Goal: Task Accomplishment & Management: Manage account settings

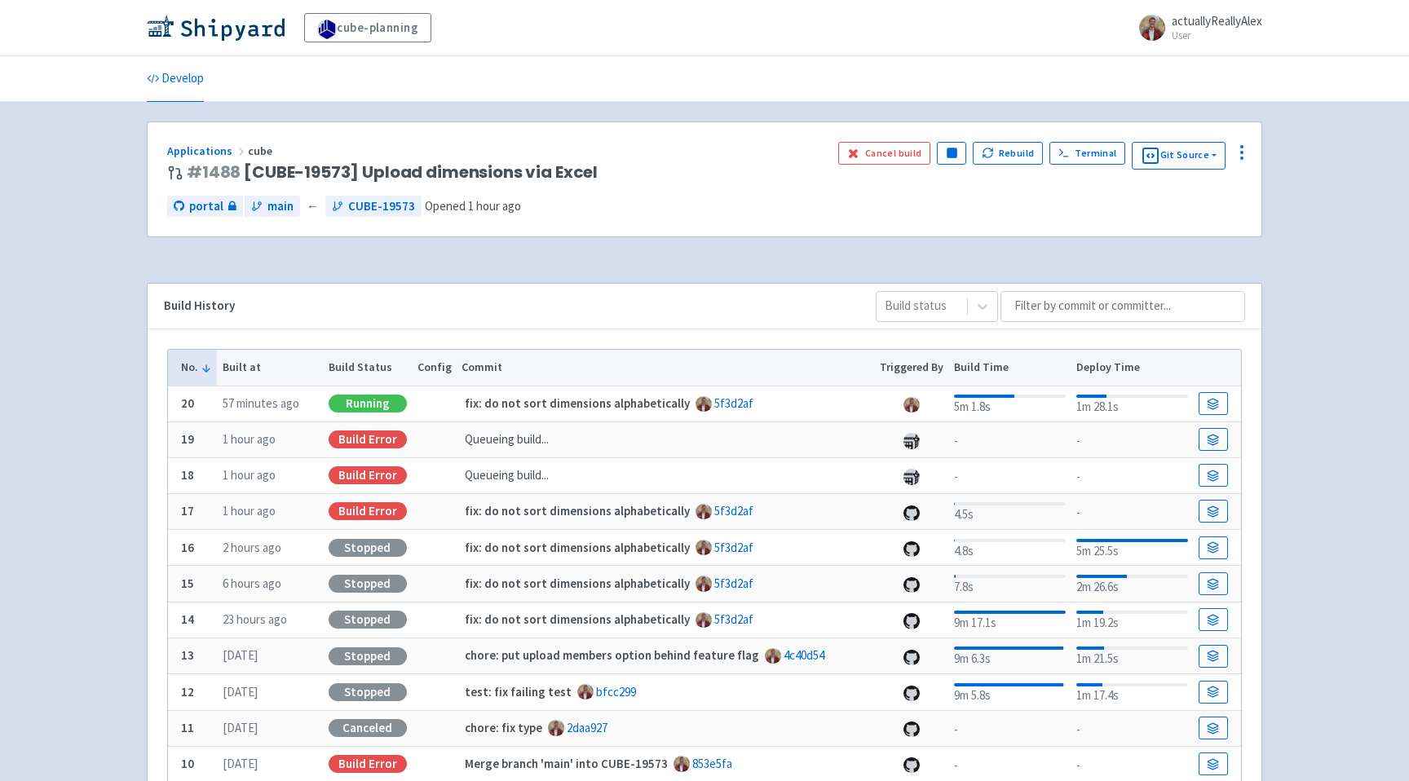
click at [1283, 304] on div "cube-planning actuallyReallyAlex User Profile Sign out Develop #" at bounding box center [704, 514] width 1409 height 1029
click at [857, 146] on link "Visit" at bounding box center [875, 153] width 55 height 23
click at [890, 151] on span "Visit" at bounding box center [884, 153] width 21 height 13
click at [1244, 148] on icon at bounding box center [1242, 153] width 20 height 20
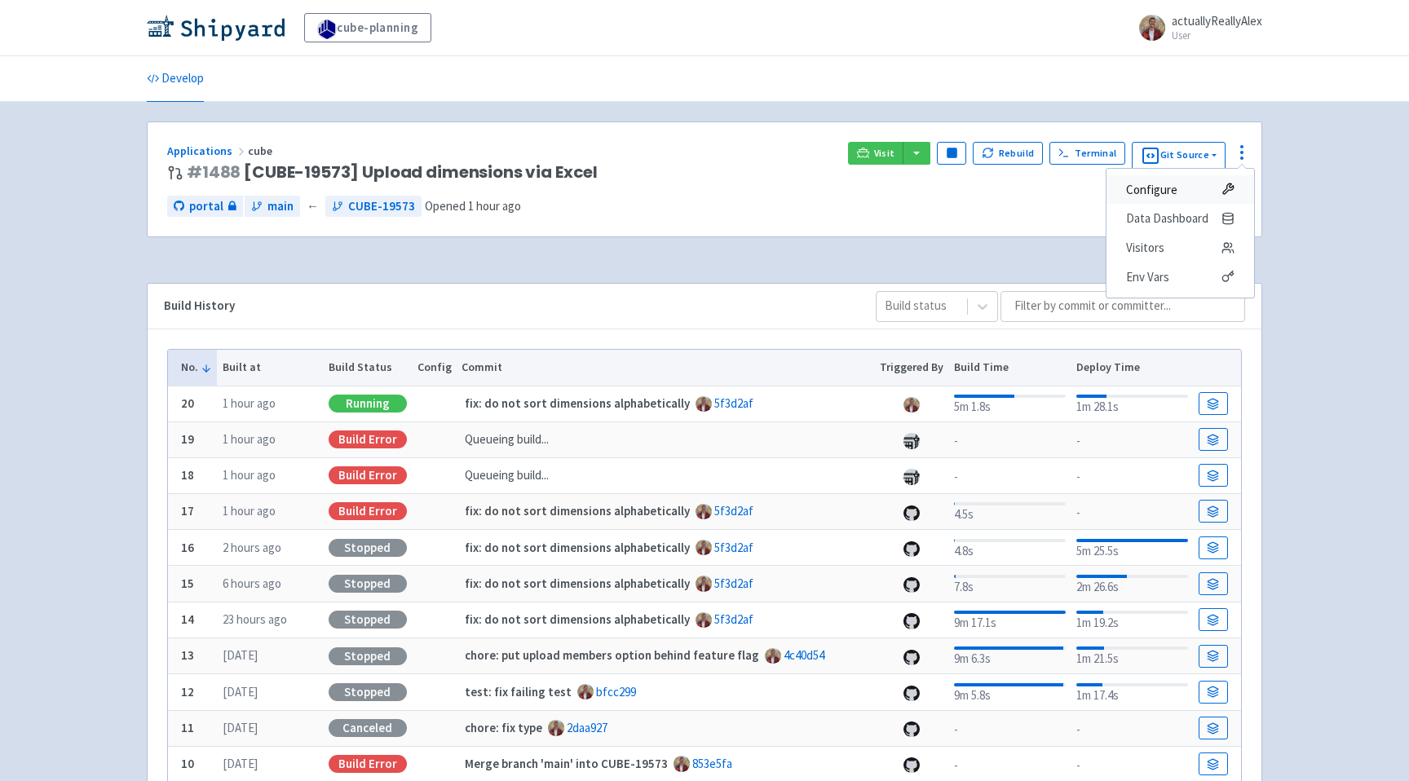
click at [1225, 183] on icon at bounding box center [1227, 189] width 13 height 13
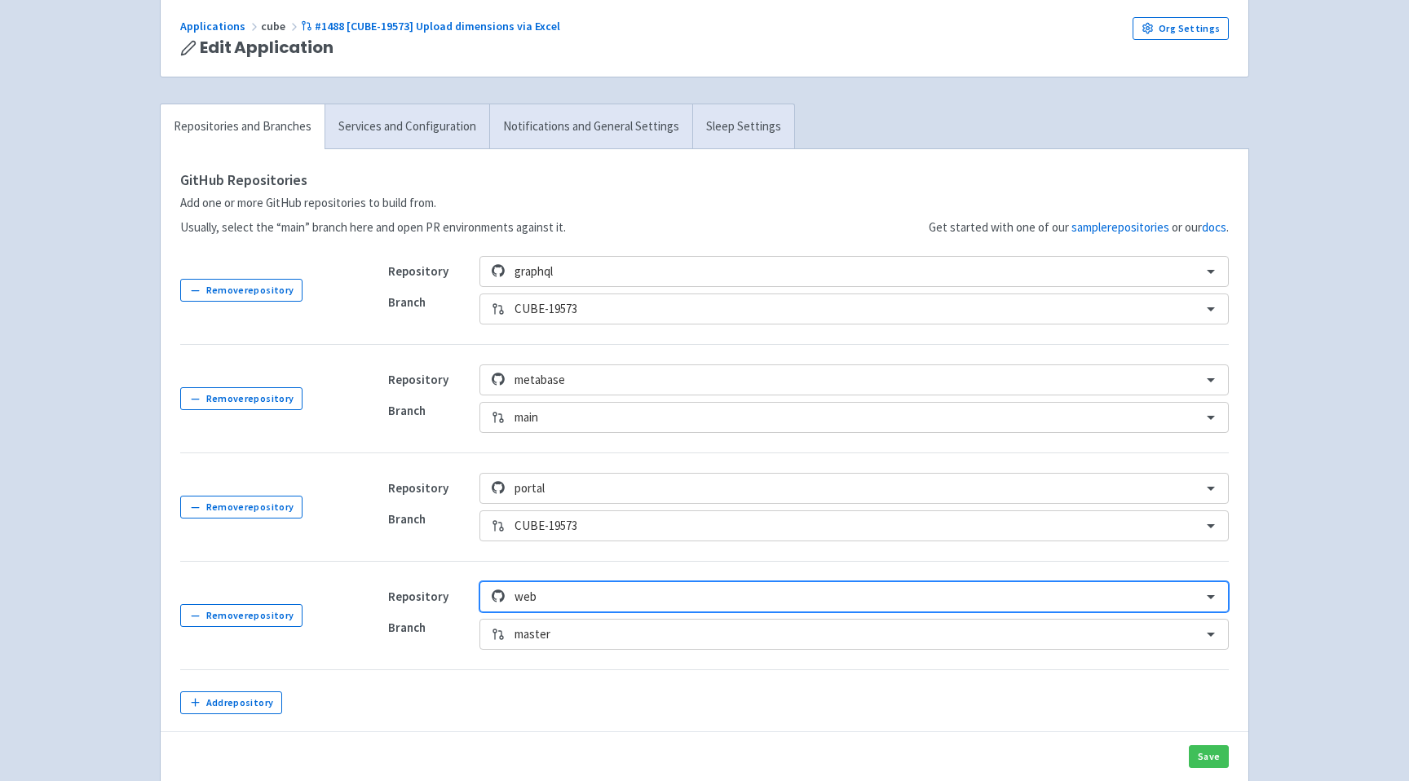
scroll to position [131, 0]
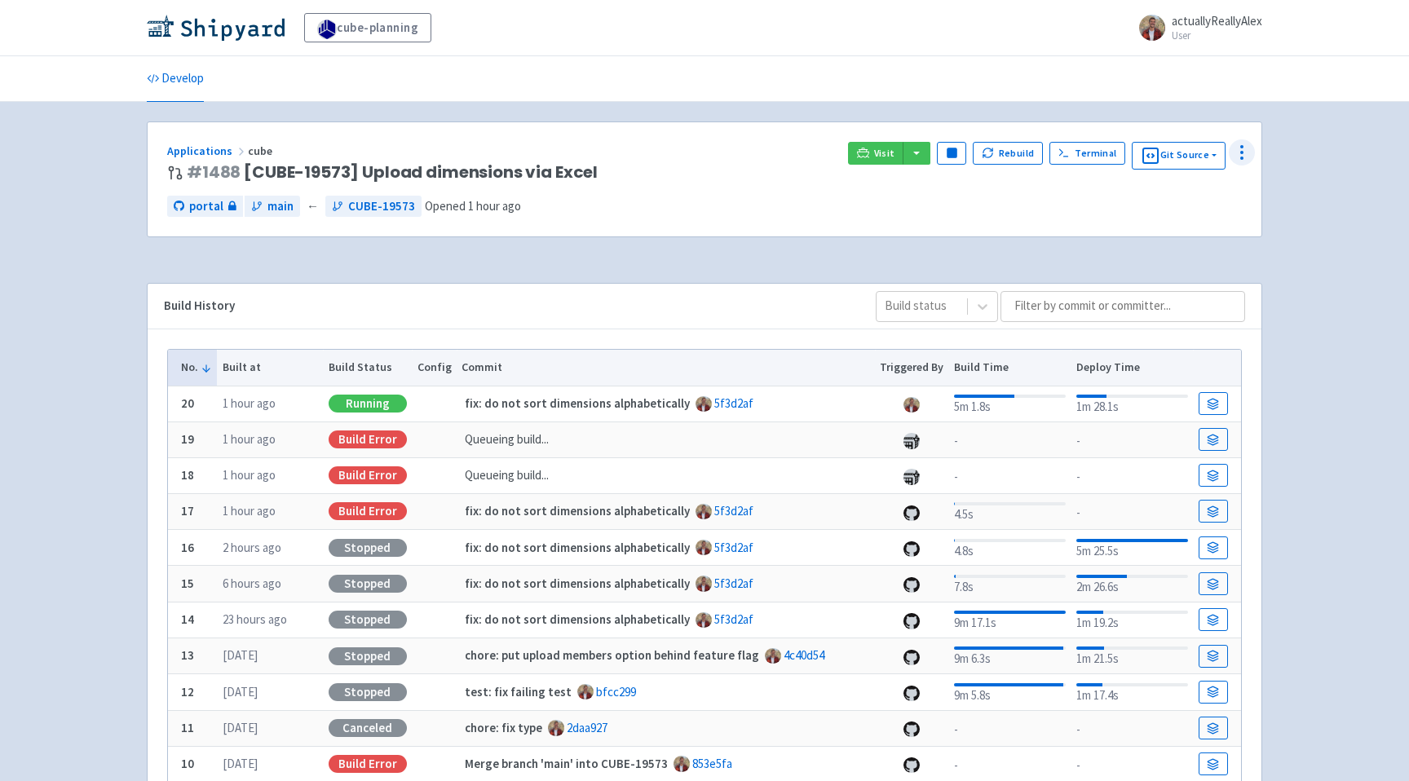
click at [1252, 160] on button at bounding box center [1242, 152] width 26 height 26
click at [1195, 276] on span "Env Vars" at bounding box center [1180, 277] width 108 height 23
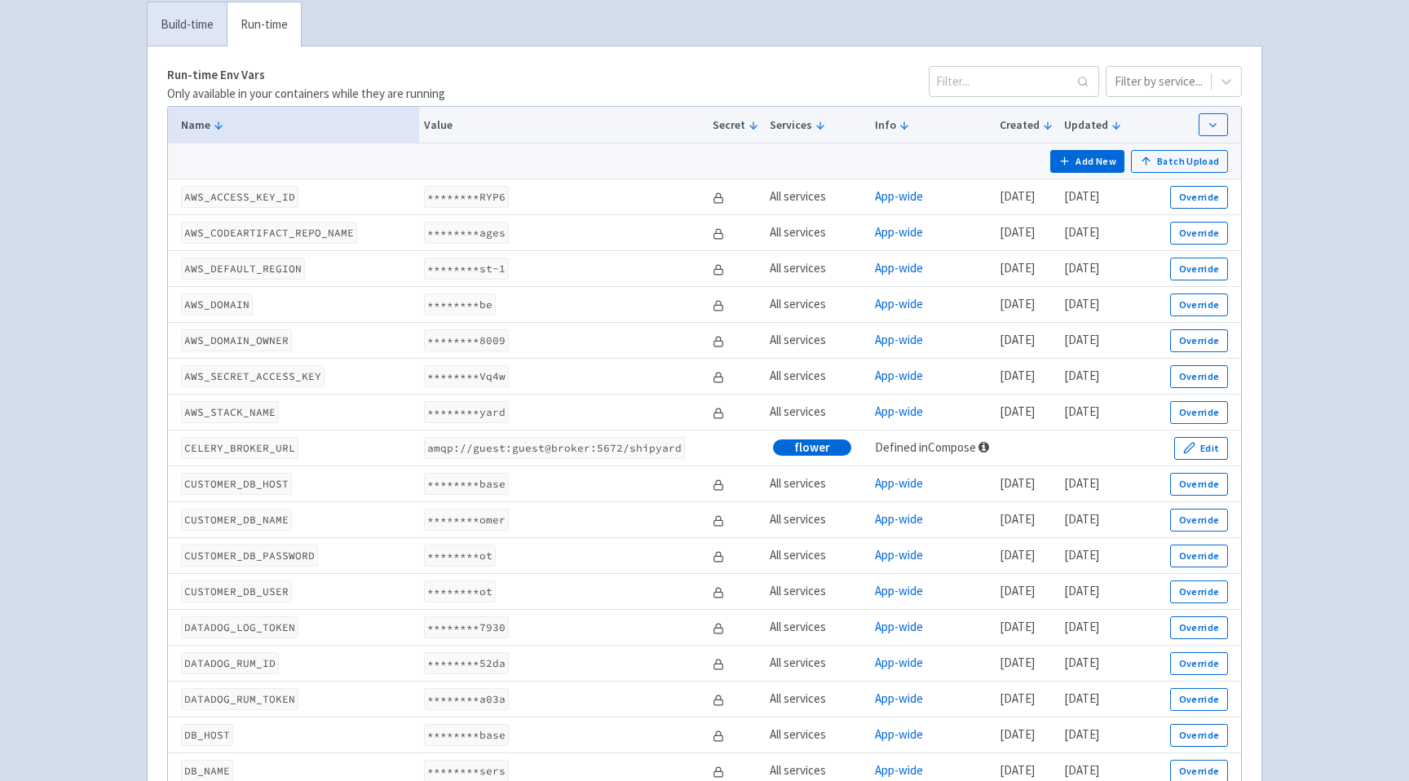
scroll to position [2349, 0]
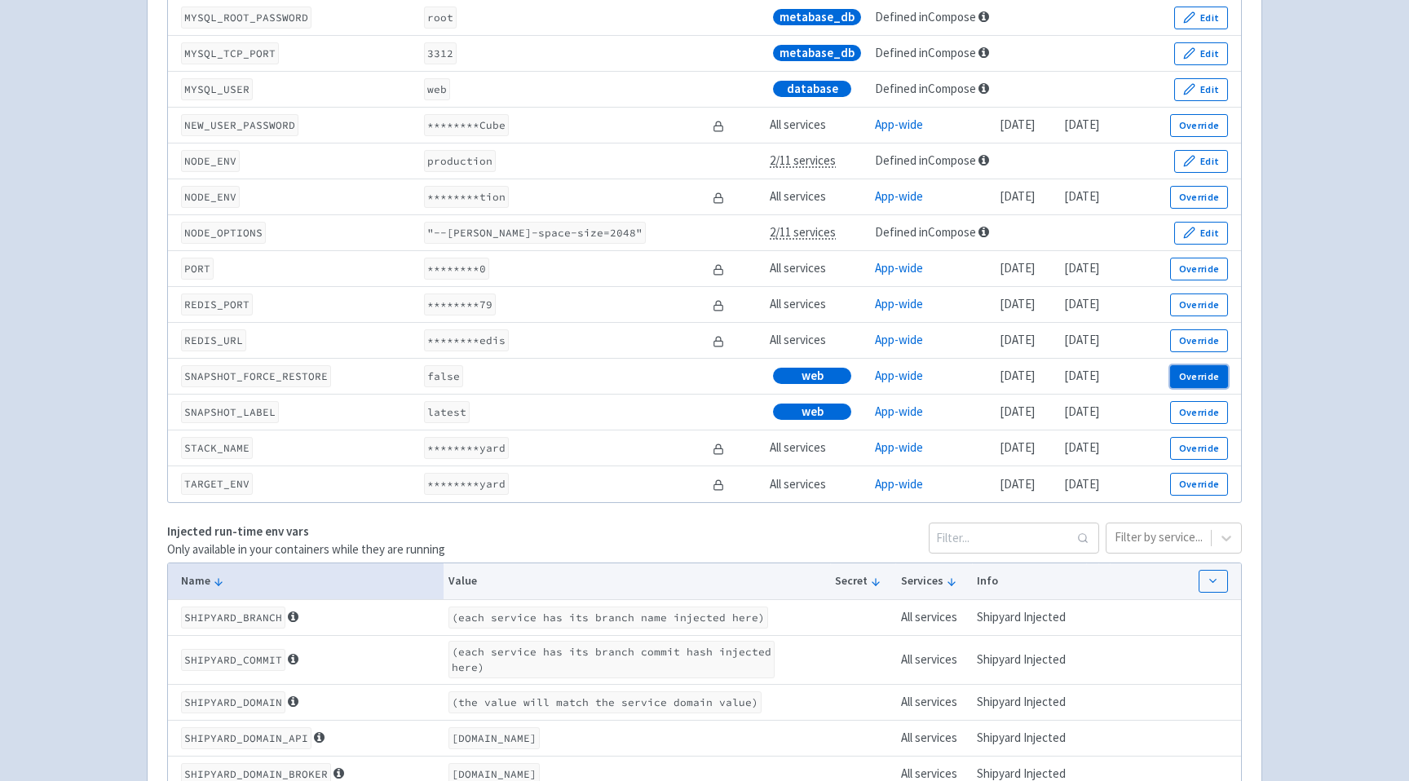
click at [1204, 388] on button "Override" at bounding box center [1199, 376] width 58 height 23
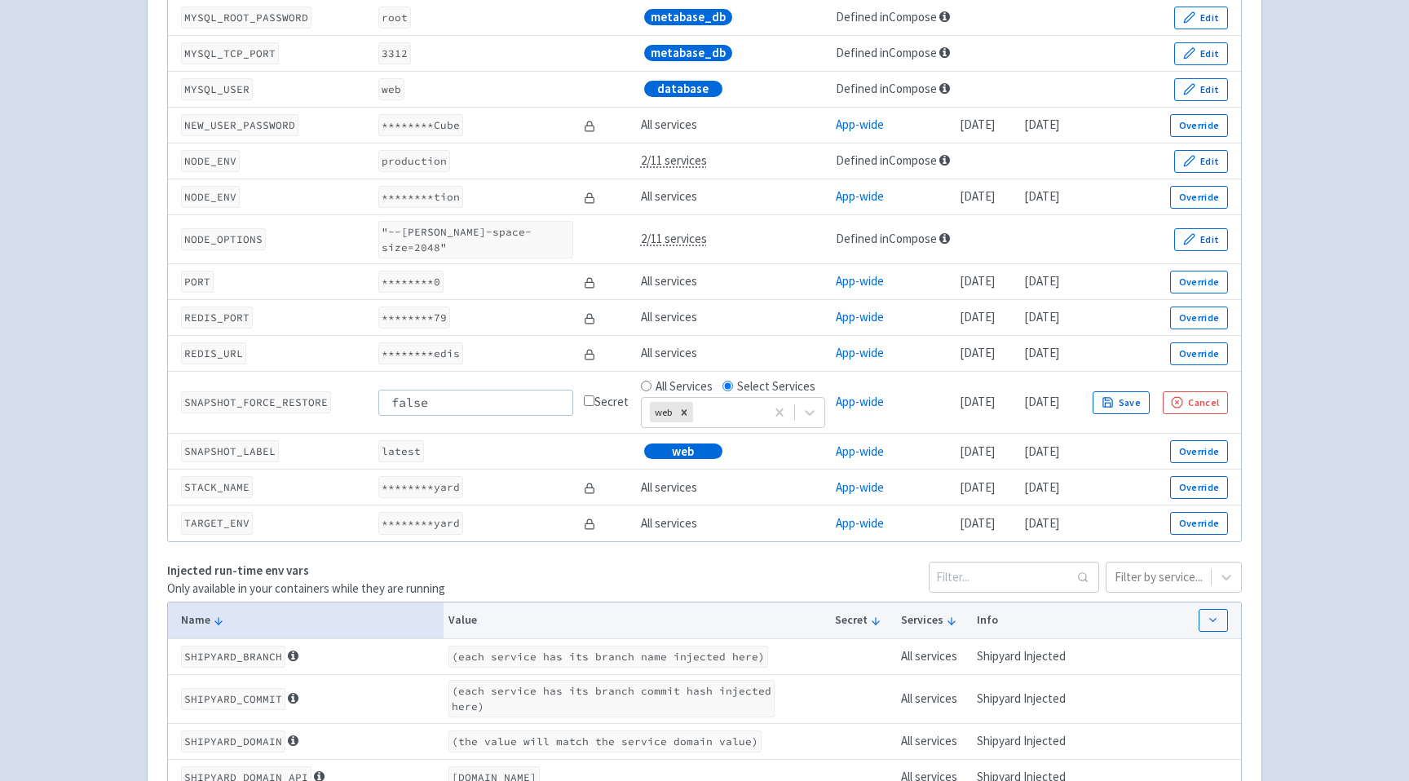
click at [545, 402] on input "false" at bounding box center [476, 403] width 196 height 26
type input "true"
click at [1150, 394] on button "Save" at bounding box center [1121, 402] width 57 height 23
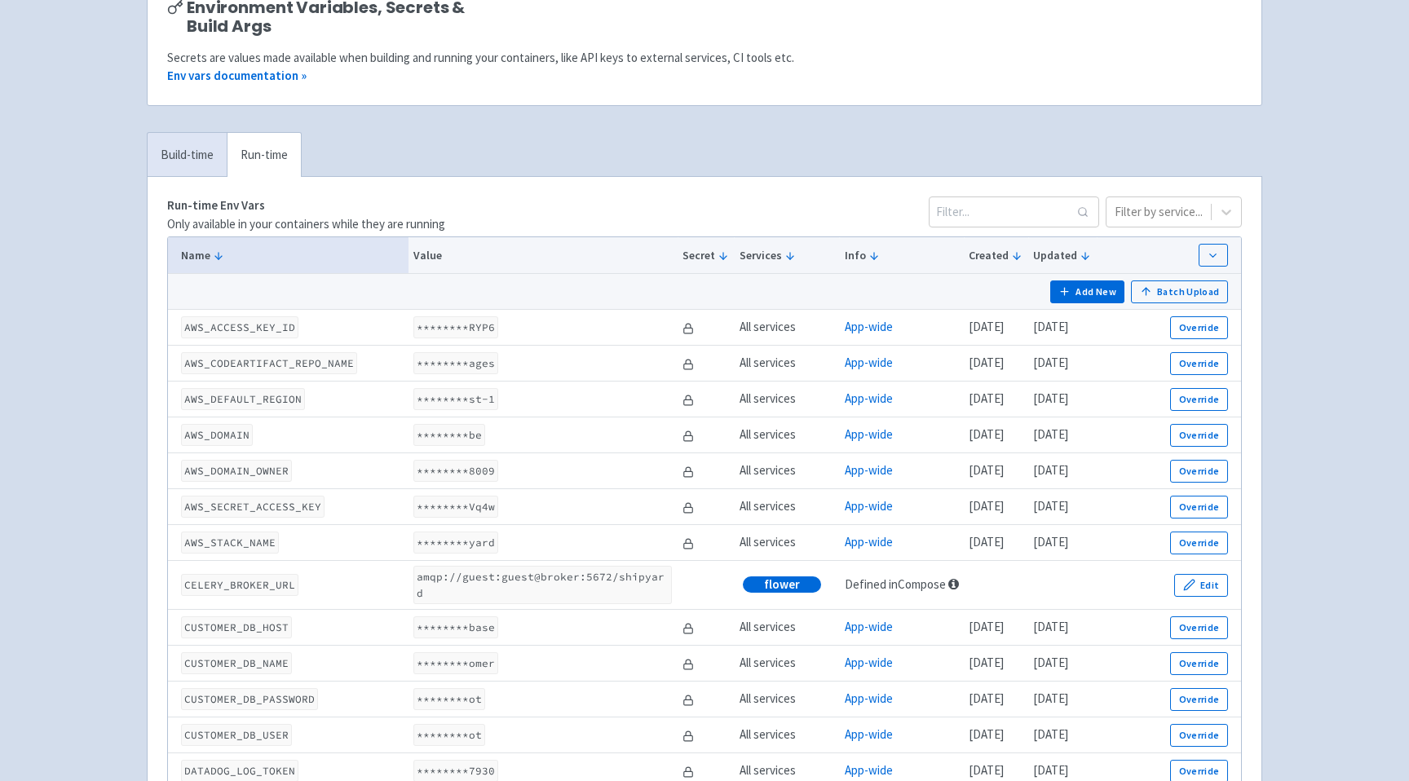
scroll to position [0, 0]
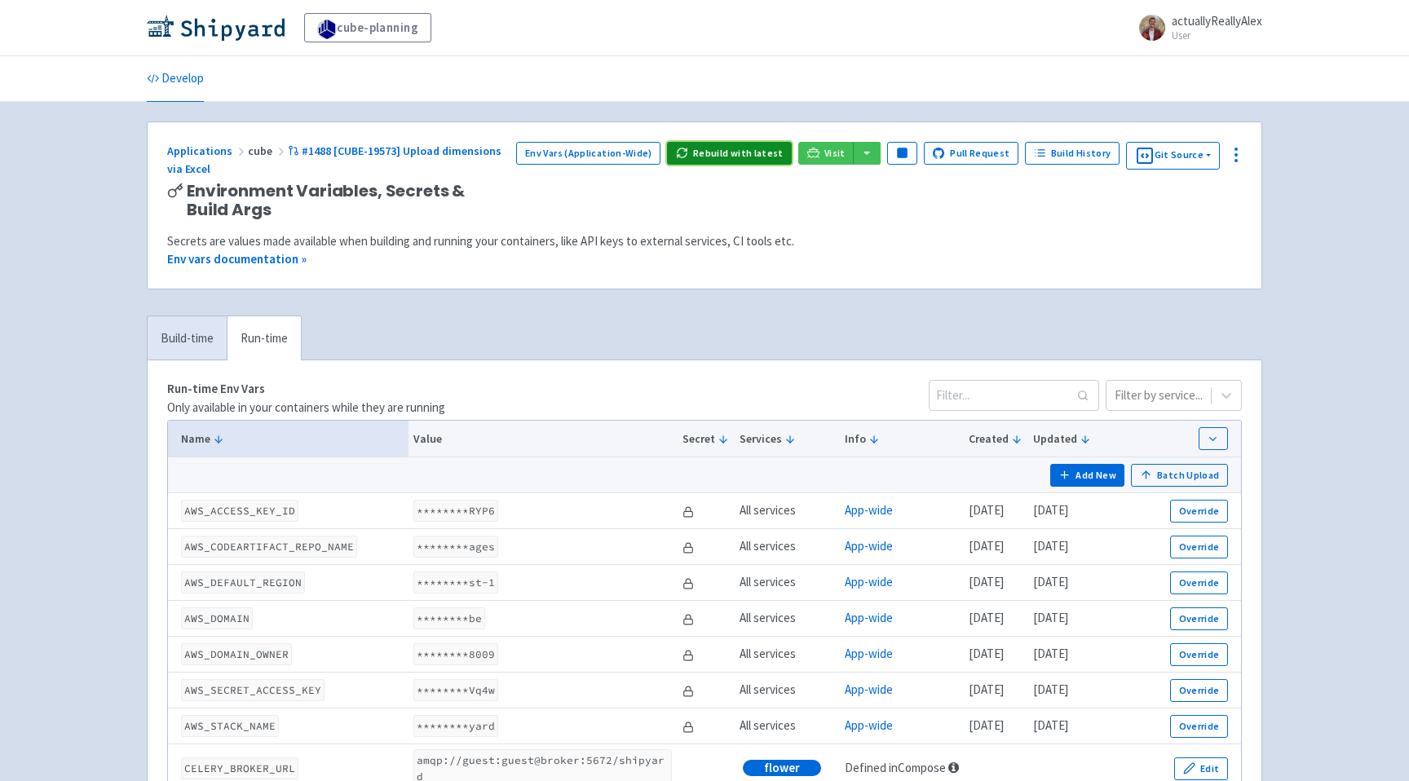
click at [756, 157] on button "Rebuild with latest" at bounding box center [729, 153] width 125 height 23
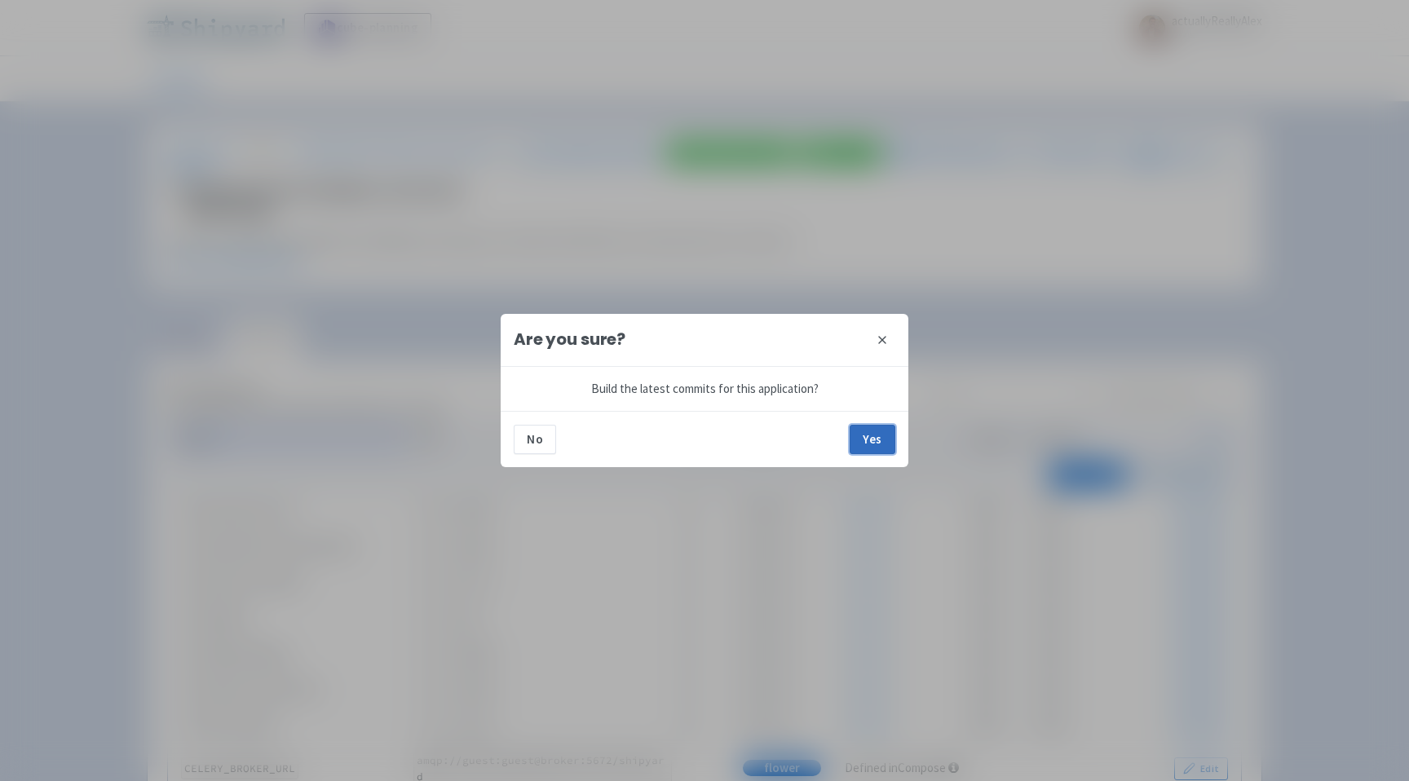
click at [881, 446] on button "Yes" at bounding box center [873, 439] width 46 height 29
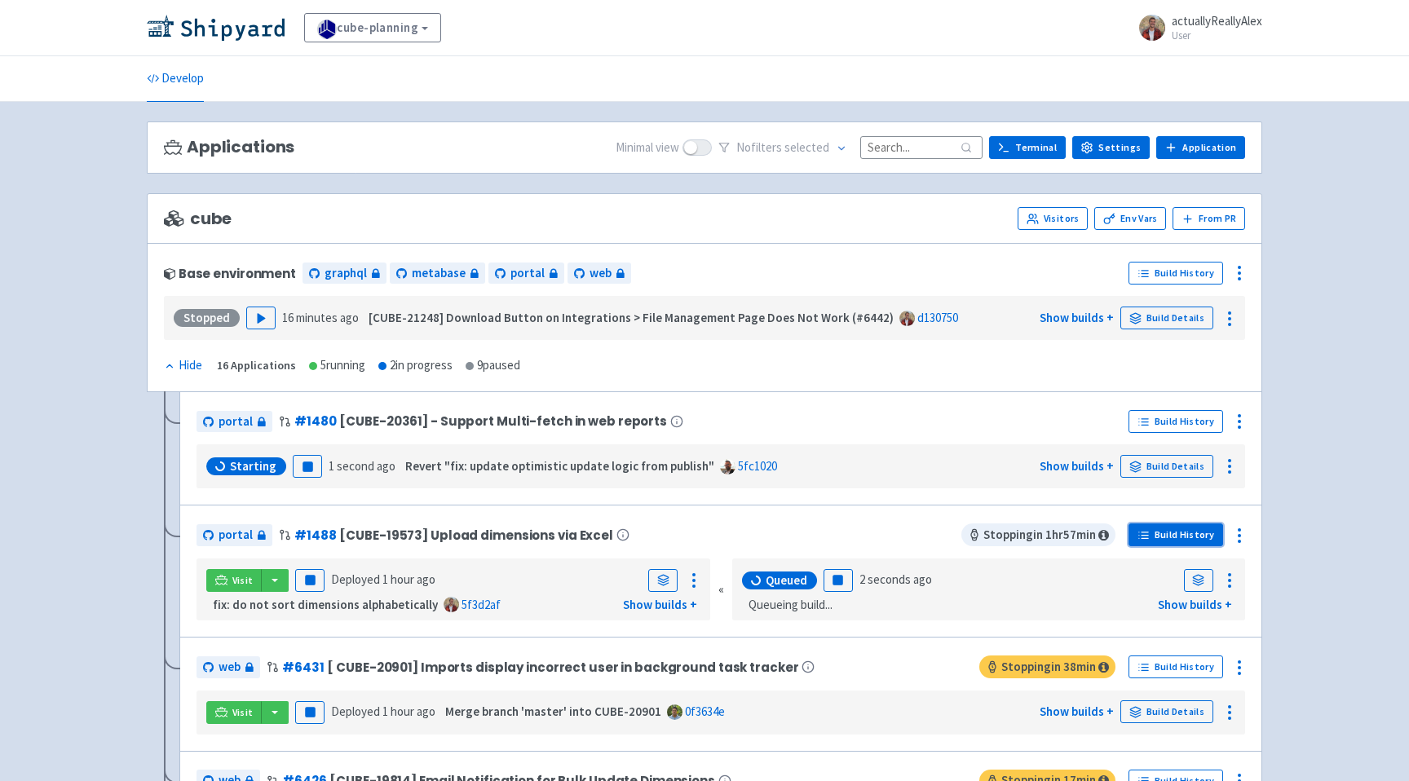
click at [1154, 534] on link "Build History" at bounding box center [1175, 534] width 95 height 23
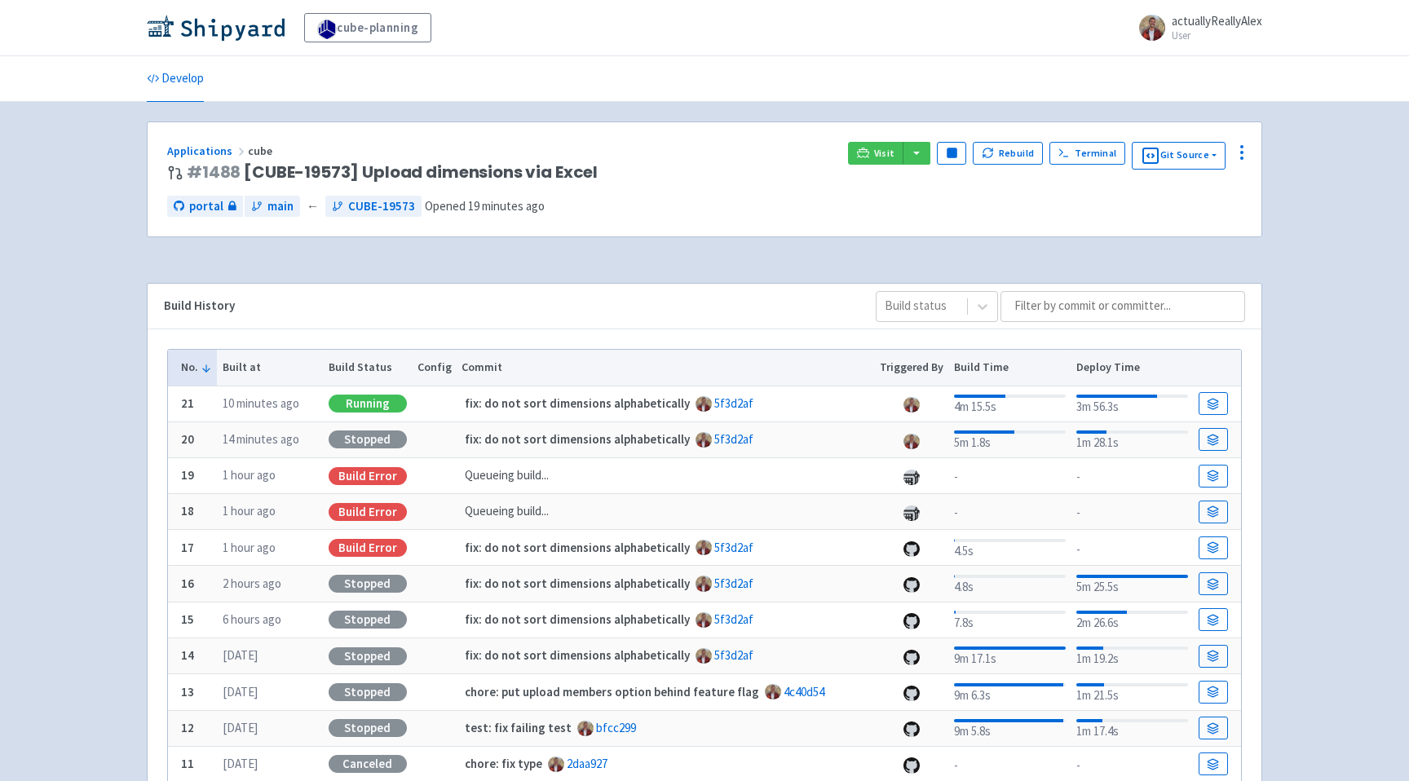
click at [879, 139] on div "Applications cube # 1488 [CUBE-19573] Upload dimensions via Excel Visit Pause R…" at bounding box center [705, 179] width 1114 height 115
click at [879, 147] on span "Visit" at bounding box center [884, 153] width 21 height 13
click at [876, 159] on link "Visit" at bounding box center [875, 153] width 55 height 23
